Goal: Find specific page/section: Find specific page/section

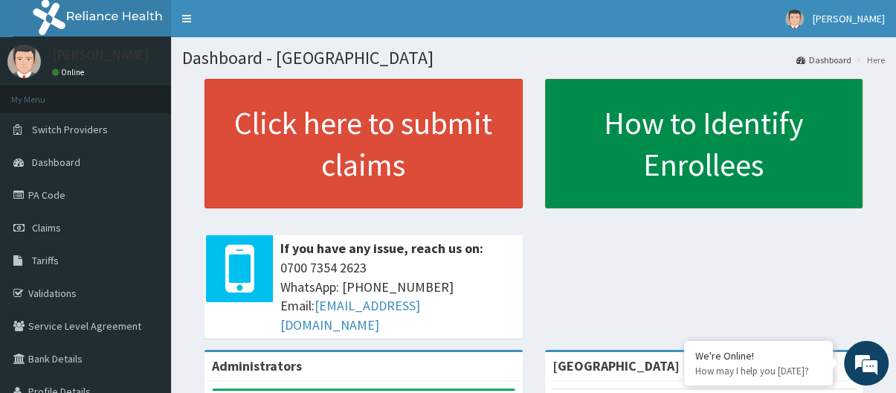
click at [695, 136] on link "How to Identify Enrollees" at bounding box center [704, 143] width 318 height 129
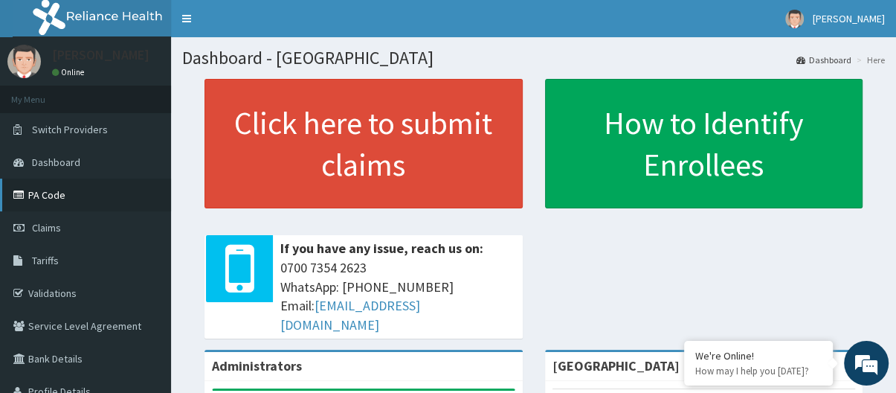
click at [57, 191] on link "PA Code" at bounding box center [85, 195] width 171 height 33
